Goal: Transaction & Acquisition: Book appointment/travel/reservation

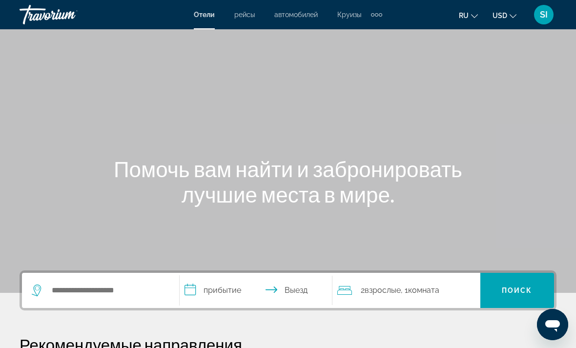
click at [245, 16] on span "рейсы" at bounding box center [244, 15] width 21 height 8
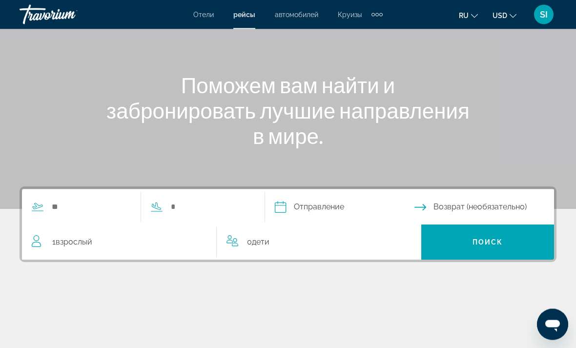
scroll to position [92, 0]
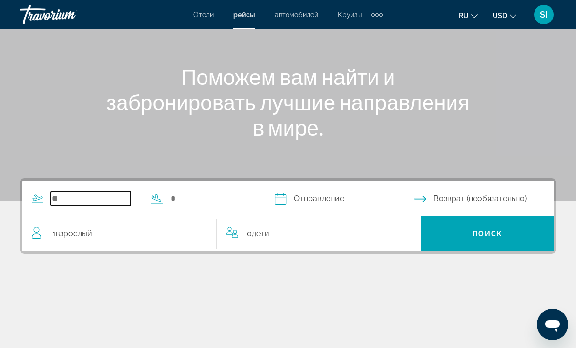
click at [62, 199] on input "Search widget" at bounding box center [91, 198] width 80 height 15
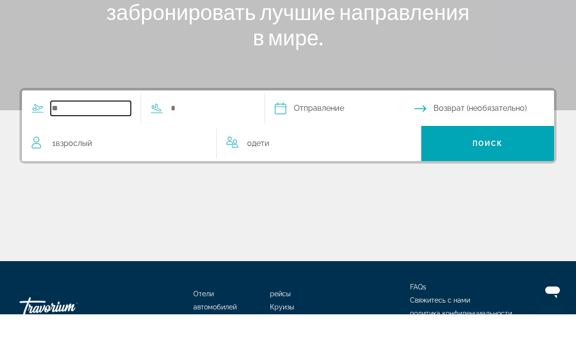
scroll to position [150, 0]
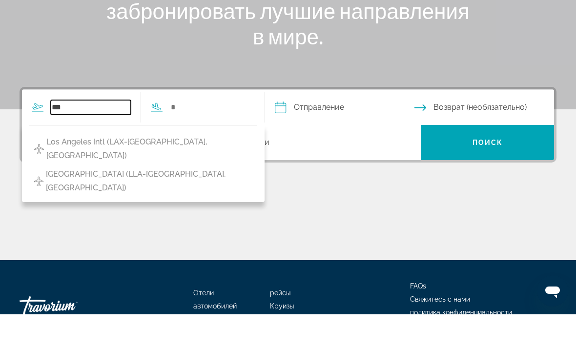
type input "***"
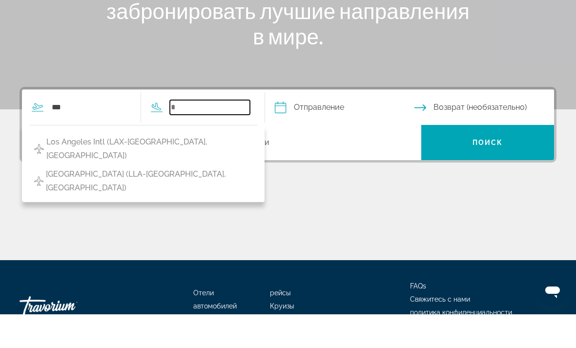
click at [216, 134] on input "Search widget" at bounding box center [210, 141] width 80 height 15
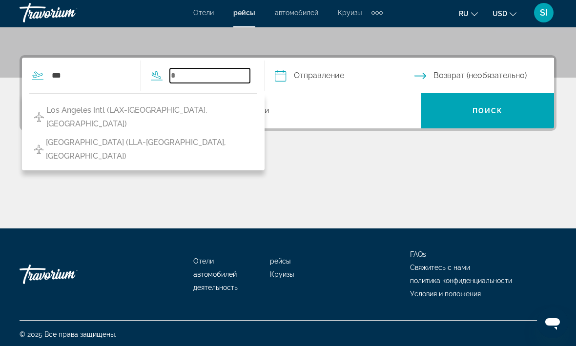
scroll to position [215, 0]
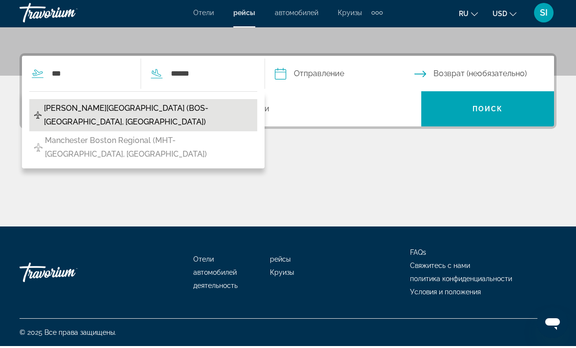
click at [137, 108] on span "[PERSON_NAME][GEOGRAPHIC_DATA] (BOS-[GEOGRAPHIC_DATA], [GEOGRAPHIC_DATA])" at bounding box center [148, 117] width 209 height 27
type input "**********"
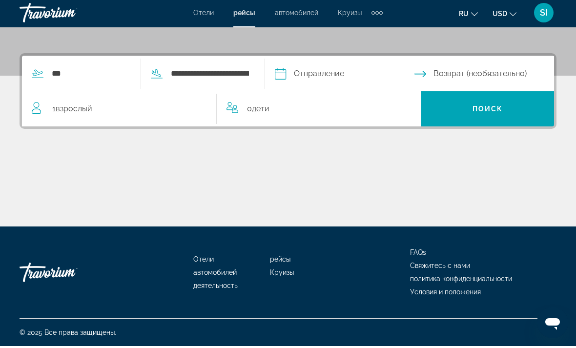
click at [319, 77] on input "Depart date" at bounding box center [345, 77] width 144 height 38
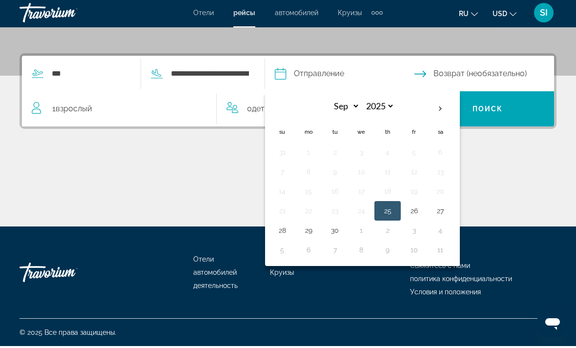
scroll to position [184, 0]
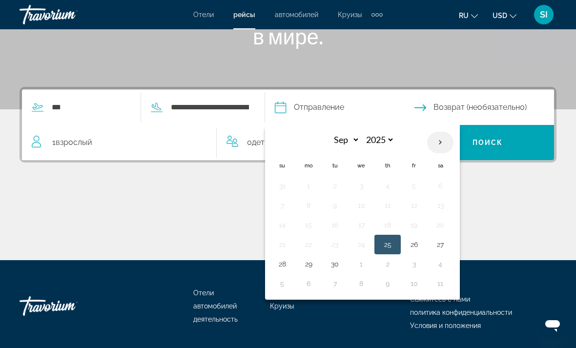
click at [454, 140] on th "Next month" at bounding box center [440, 142] width 26 height 21
click at [454, 142] on th "Next month" at bounding box center [440, 142] width 26 height 21
click at [454, 143] on th "Next month" at bounding box center [440, 142] width 26 height 21
select select "*"
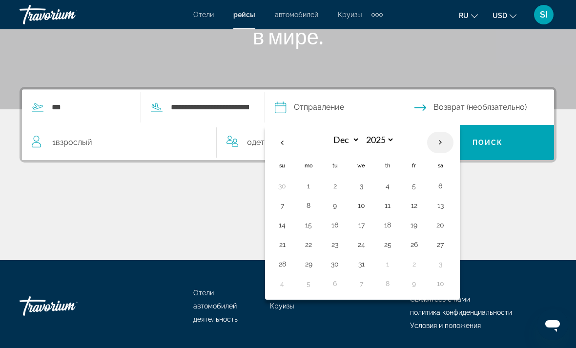
select select "****"
click at [454, 140] on th "Next month" at bounding box center [440, 142] width 26 height 21
select select "*"
click at [343, 225] on button "10" at bounding box center [335, 225] width 16 height 14
type input "**********"
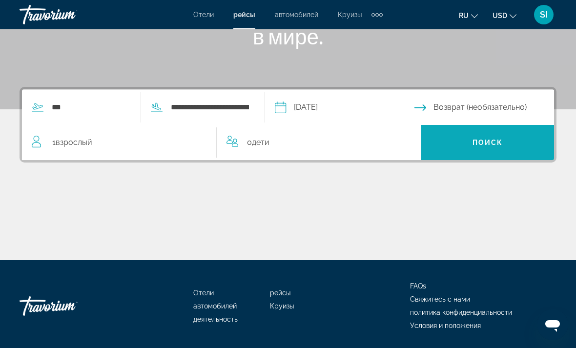
click at [489, 143] on span "Поиск" at bounding box center [488, 143] width 31 height 8
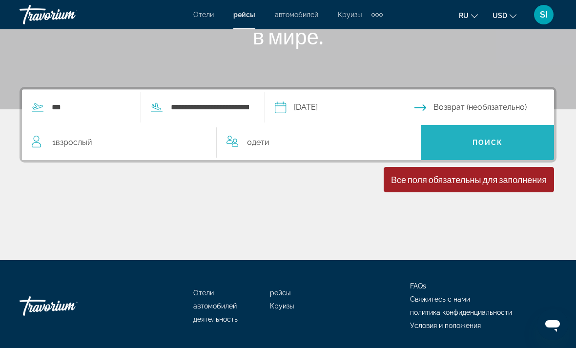
click at [495, 141] on span "Поиск" at bounding box center [488, 143] width 31 height 8
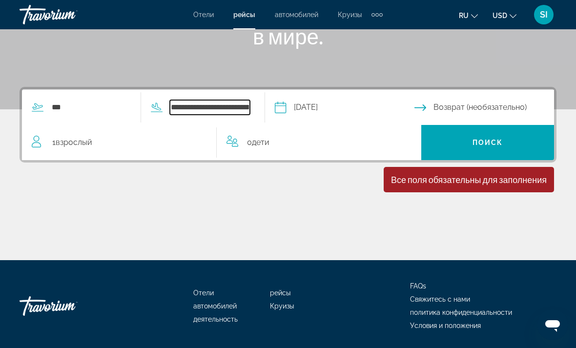
click at [234, 106] on input "**********" at bounding box center [210, 107] width 80 height 15
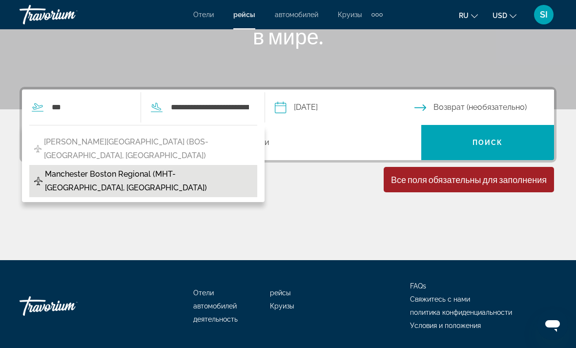
click at [221, 168] on span "Manchester Boston Regional (MHT-[GEOGRAPHIC_DATA], [GEOGRAPHIC_DATA])" at bounding box center [149, 181] width 208 height 27
type input "**********"
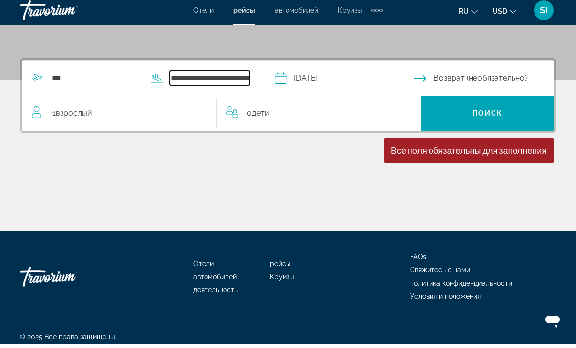
scroll to position [215, 0]
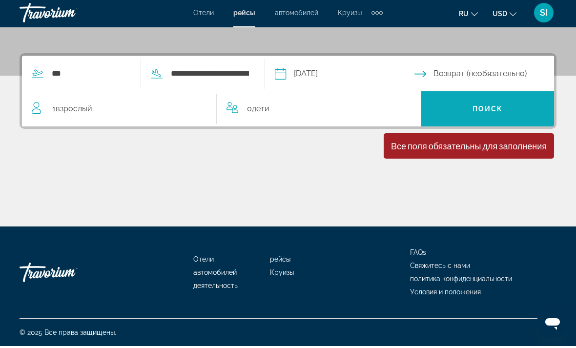
click at [486, 107] on span "Поиск" at bounding box center [488, 111] width 31 height 8
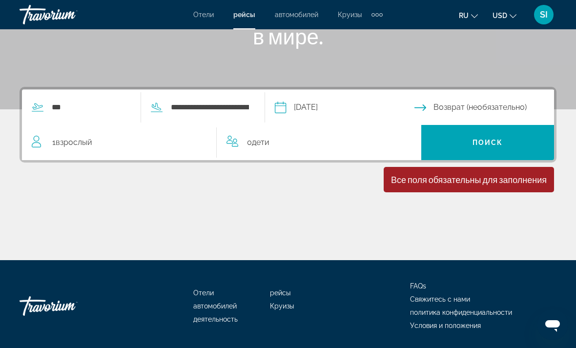
click at [456, 179] on div "Все поля обязательны для заполнения" at bounding box center [469, 179] width 156 height 11
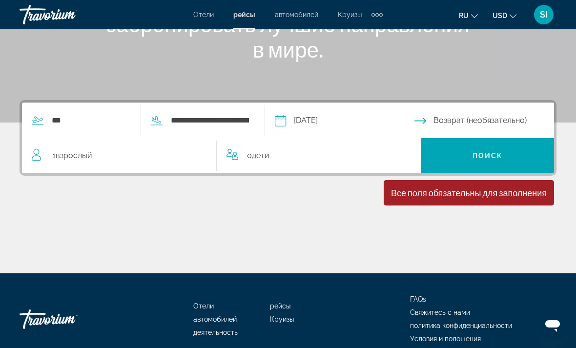
scroll to position [128, 0]
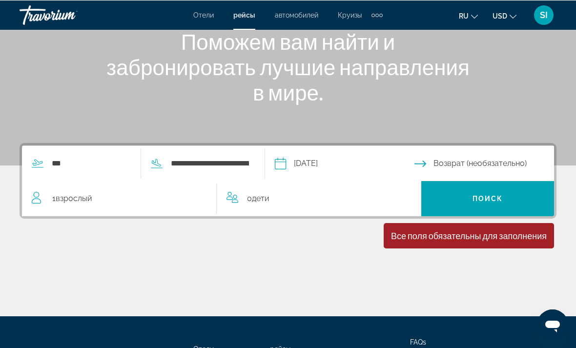
click at [63, 203] on span "Взрослый" at bounding box center [74, 197] width 37 height 9
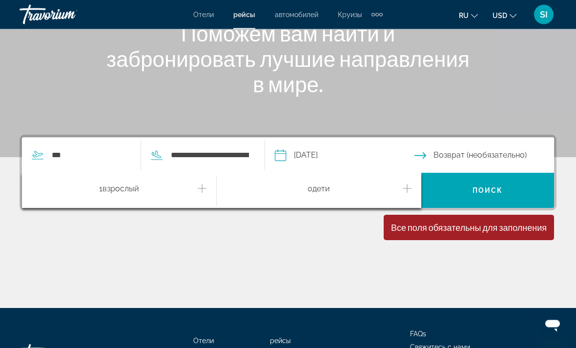
scroll to position [184, 0]
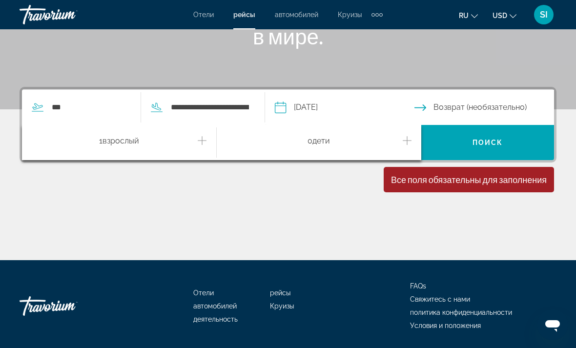
click at [200, 139] on icon "Increment adults" at bounding box center [202, 141] width 9 height 12
click at [309, 107] on input "**********" at bounding box center [345, 109] width 144 height 38
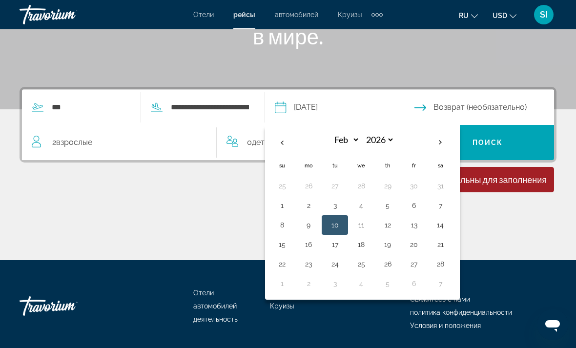
click at [530, 228] on div "Main content" at bounding box center [288, 223] width 537 height 73
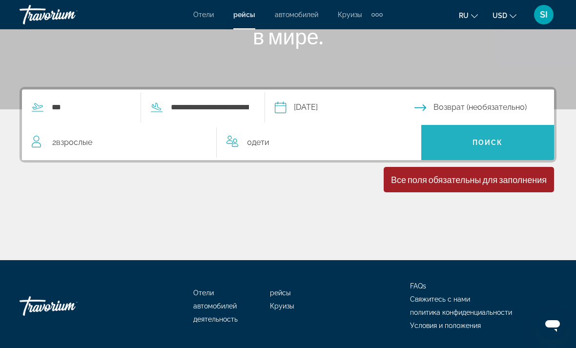
click at [485, 144] on span "Поиск" at bounding box center [488, 143] width 31 height 8
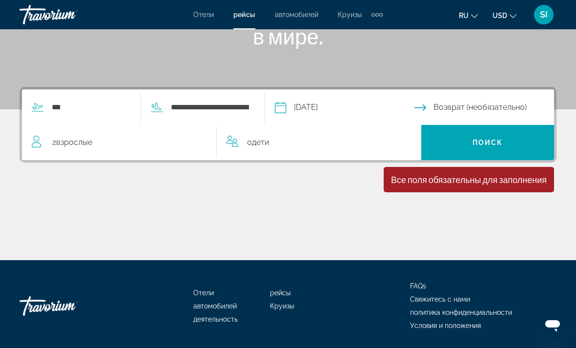
click at [485, 186] on div "Все поля обязательны для заполнения Children ages are required" at bounding box center [469, 179] width 170 height 25
click at [524, 178] on div "Все поля обязательны для заполнения" at bounding box center [469, 179] width 156 height 11
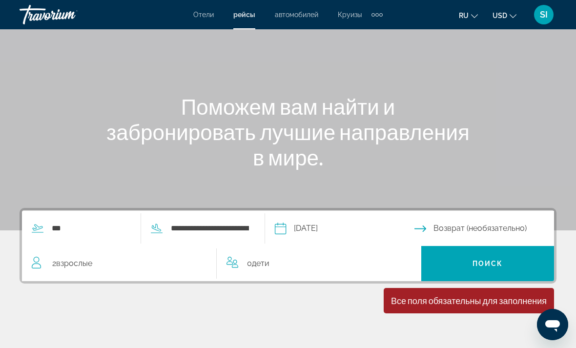
scroll to position [0, 0]
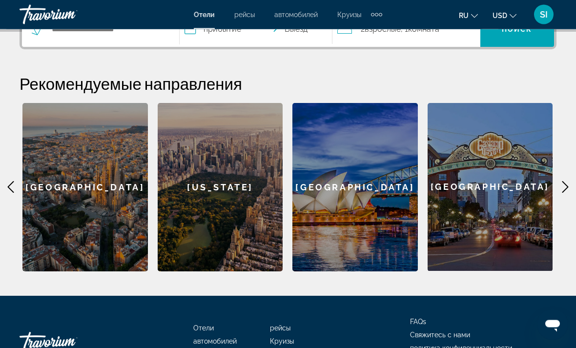
scroll to position [262, 0]
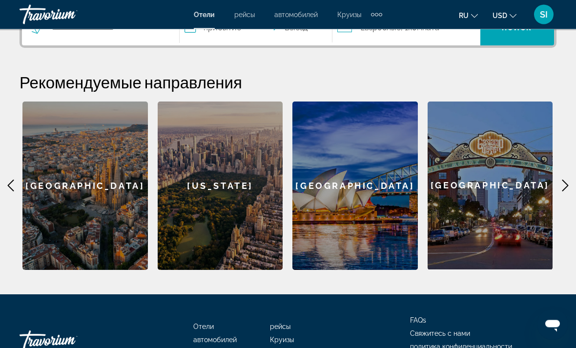
click at [203, 191] on div "[US_STATE]" at bounding box center [221, 186] width 126 height 169
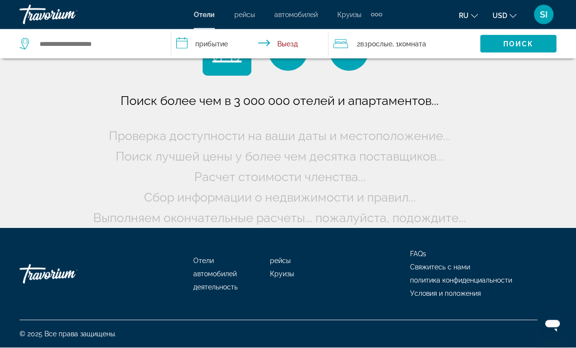
scroll to position [14, 0]
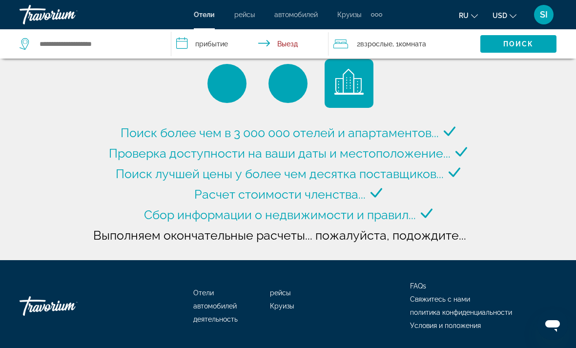
type input "**********"
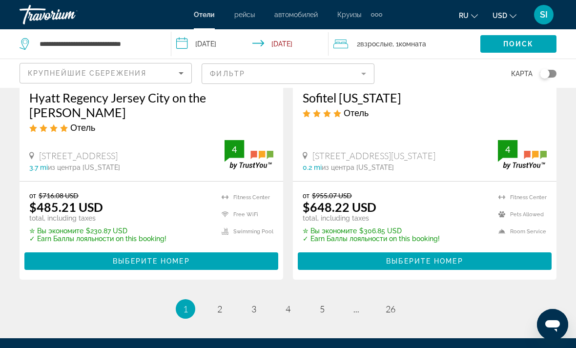
scroll to position [2130, 0]
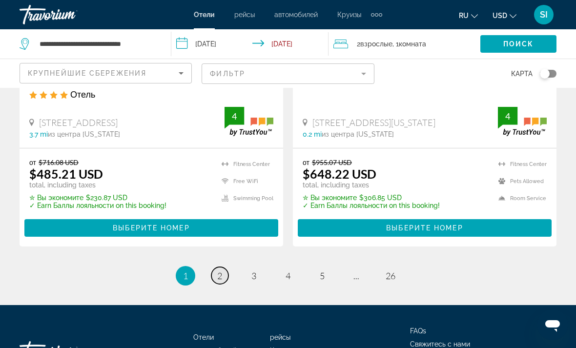
click at [225, 267] on link "page 2" at bounding box center [220, 275] width 17 height 17
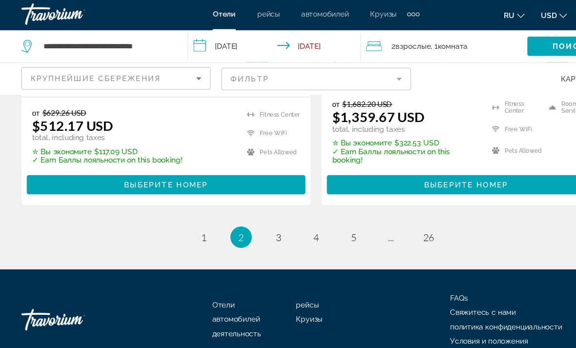
scroll to position [2191, 0]
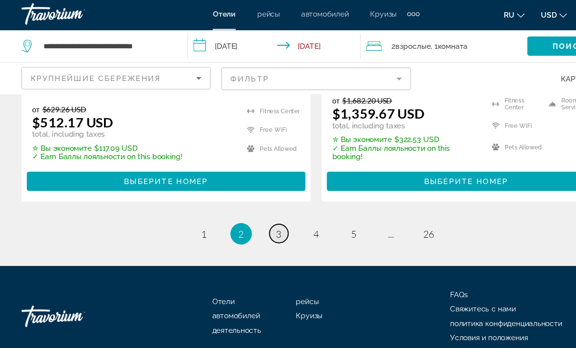
click at [260, 206] on link "page 3" at bounding box center [254, 214] width 17 height 17
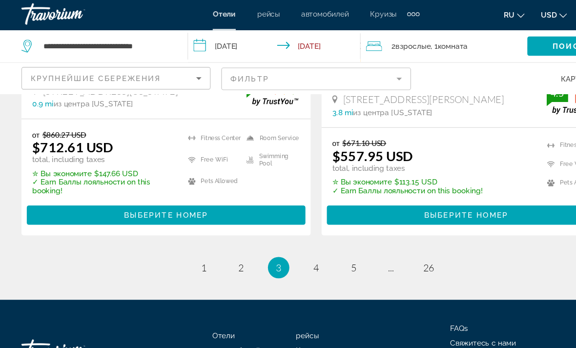
scroll to position [2154, 0]
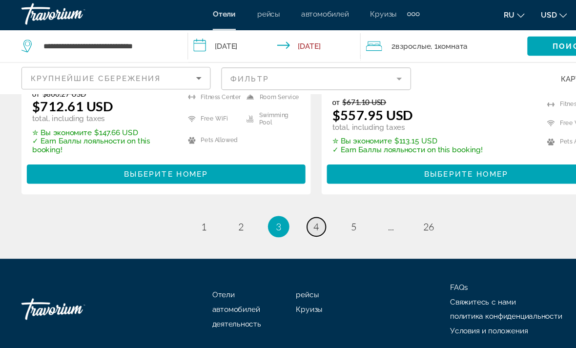
click at [289, 203] on span "4" at bounding box center [288, 208] width 5 height 11
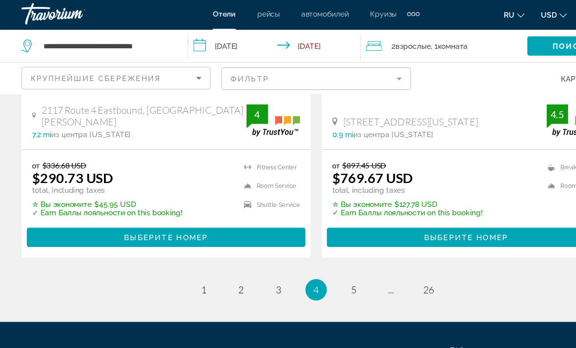
scroll to position [2149, 0]
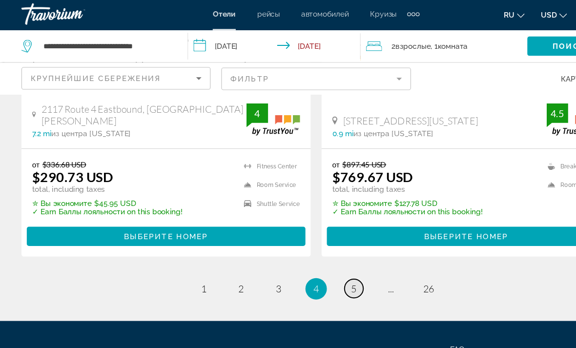
click at [321, 256] on link "page 5" at bounding box center [322, 264] width 17 height 17
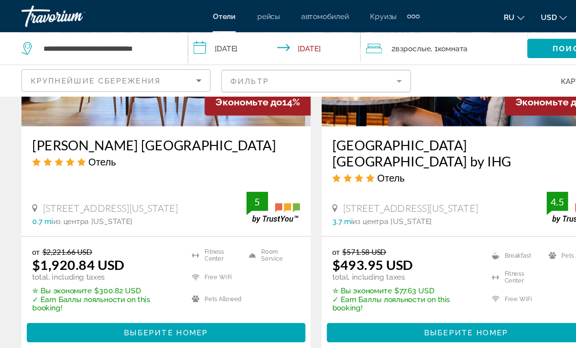
scroll to position [914, 0]
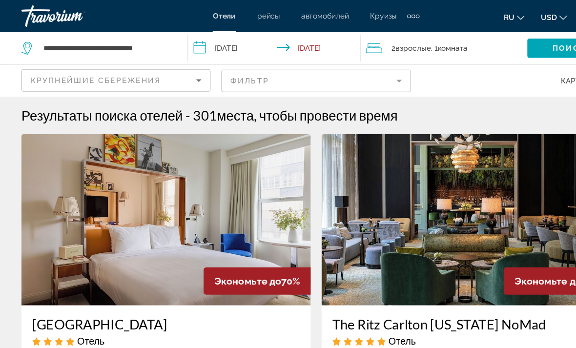
scroll to position [5, 0]
